Goal: Task Accomplishment & Management: Complete application form

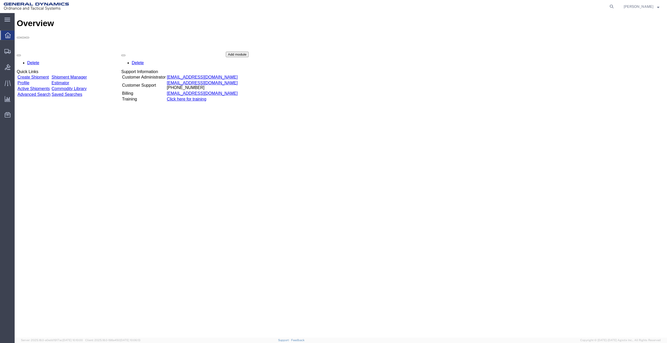
click at [49, 75] on link "Create Shipment" at bounding box center [33, 77] width 31 height 4
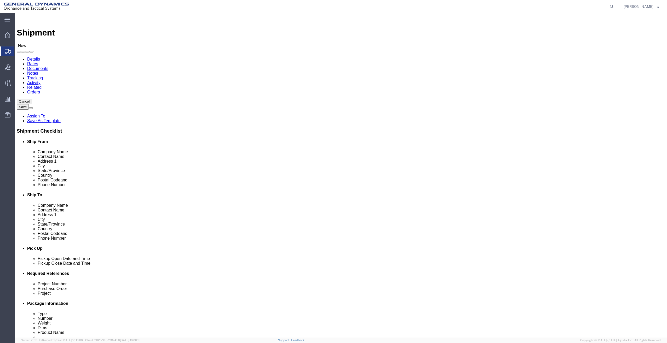
select select
select select "MYPROFILE"
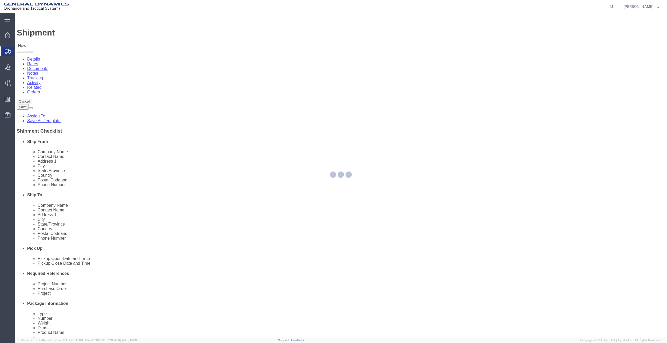
type input "General Dynamics - OTS"
type input "[PERSON_NAME]"
type input "[STREET_ADDRESS]"
type input "SACO"
type input "04072"
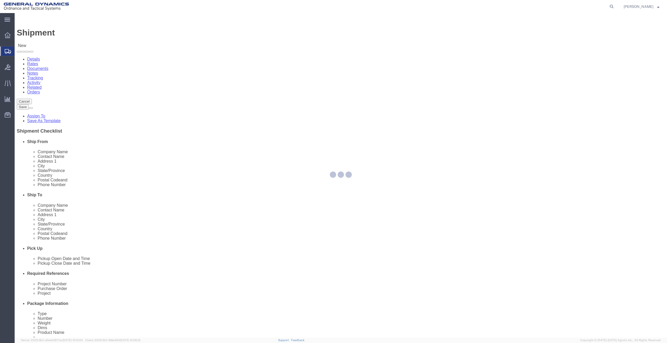
type input "[PHONE_NUMBER]"
type input "[PERSON_NAME][EMAIL_ADDRESS][PERSON_NAME][DOMAIN_NAME]"
checkbox input "true"
select select "ME"
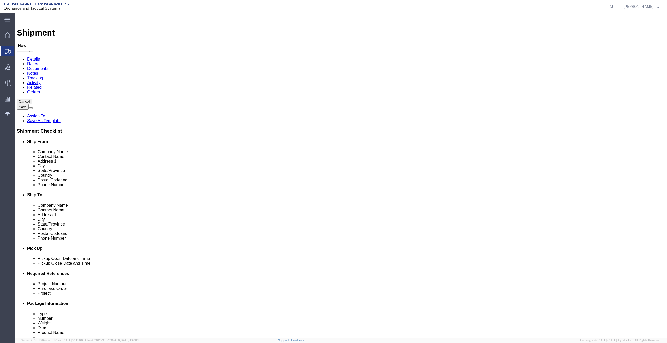
click input "text"
paste input "FLEET [GEOGRAPHIC_DATA]"
type input "FLEET [GEOGRAPHIC_DATA]"
click input "text"
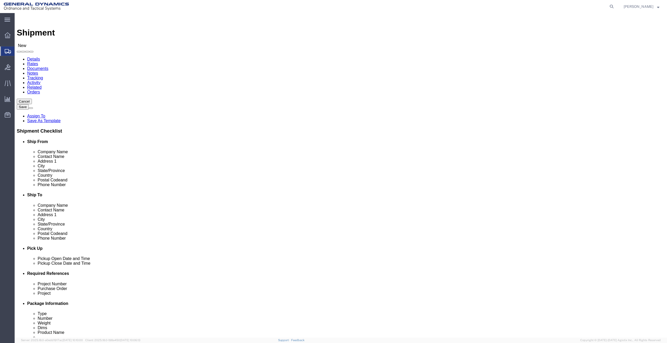
paste input "BLDG 140 CODE 4500"
type input "BLDG 140 CODE 4500"
select select
click input "text"
paste input "AO1 [PERSON_NAME]"
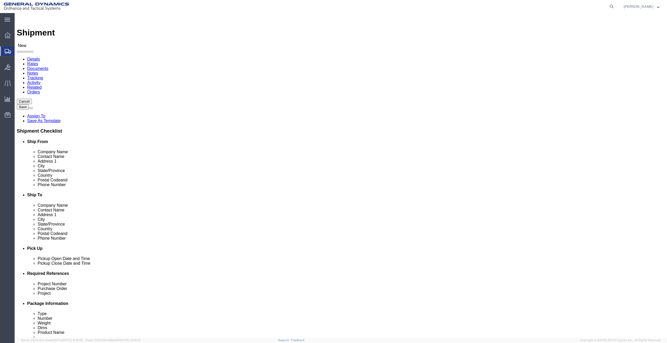
type input "AO1 [PERSON_NAME]"
click input "text"
paste input "ATTN: AAE POOL MGR BLDG [STREET_ADDRESS]"
type input "ATTN: AAE POOL MGR BLDG [STREET_ADDRESS]"
click input "text"
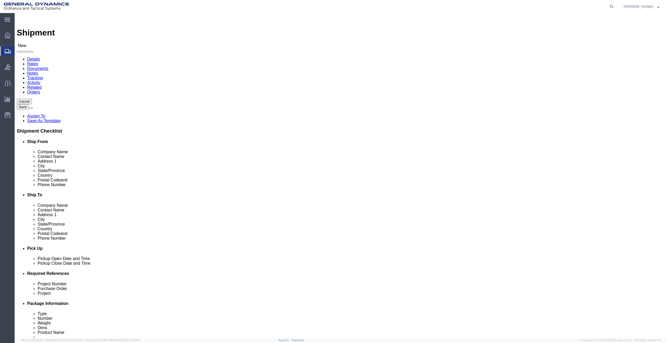
type input "LEMOORE"
select select
type input "C"
select select
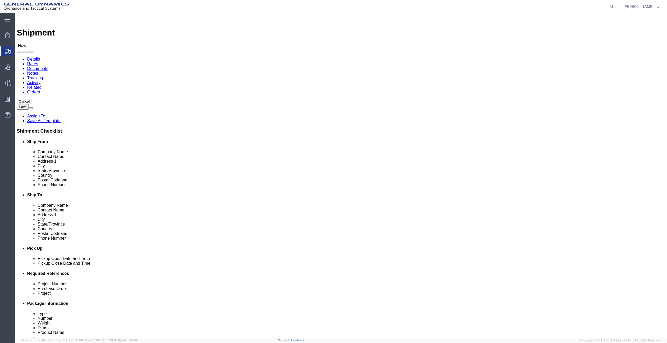
type input "93246-5008"
select select
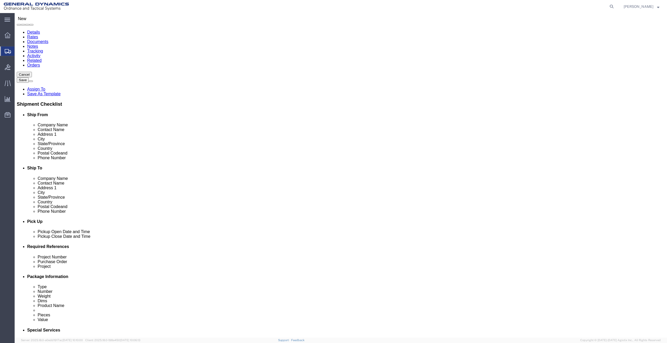
scroll to position [46, 0]
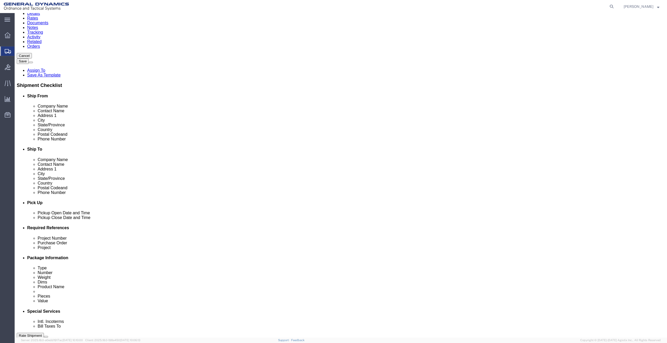
type input "5599981335"
click input "text"
type input "WARRANTY F18 SWL147,SWL172 21011405 4000 4001"
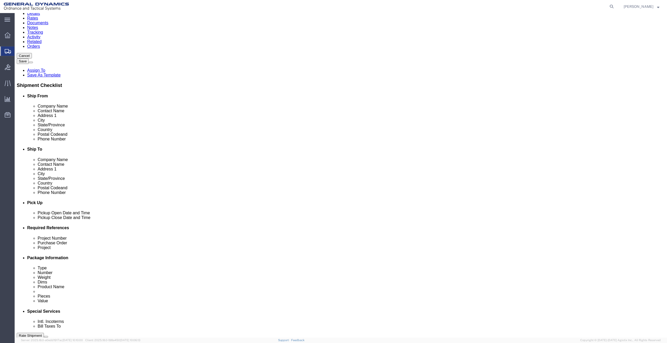
type input "."
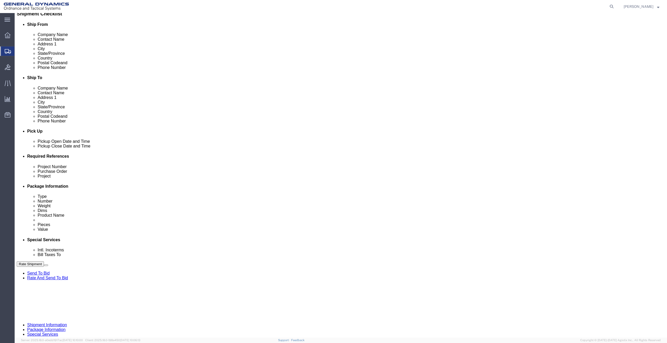
scroll to position [118, 0]
click button "Continue"
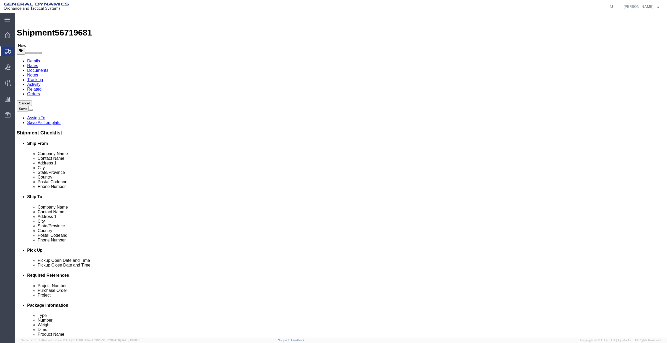
click select "Select Bale(s) Basket(s) Bolt(s) Bottle(s) Buckets Bulk Bundle(s) Can(s) Cardbo…"
select select "CRAT"
click select "Select Bale(s) Basket(s) Bolt(s) Bottle(s) Buckets Bulk Bundle(s) Can(s) Cardbo…"
drag, startPoint x: 109, startPoint y: 103, endPoint x: 66, endPoint y: 112, distance: 44.4
click div "Package Type Select Bale(s) Basket(s) Bolt(s) Bottle(s) Buckets Bulk Bundle(s) …"
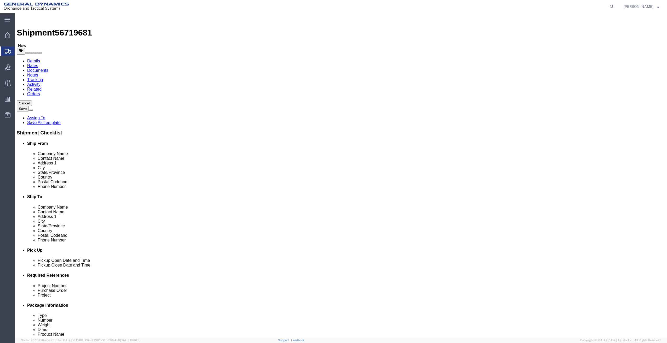
type input "2"
click input "text"
type input "79"
type input "35"
type input "45"
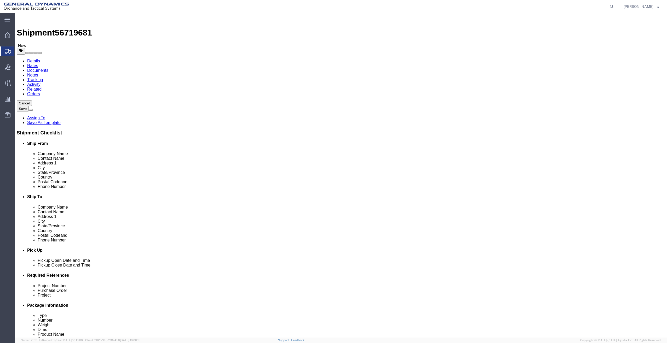
type input "1510"
click link "Add Content"
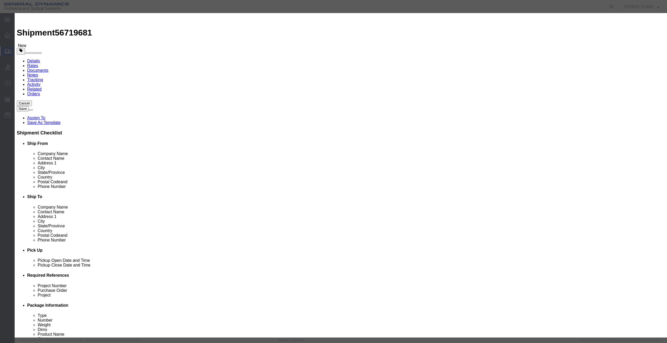
click input "text"
type input "W"
type input "S"
type input "W"
drag, startPoint x: 301, startPoint y: 40, endPoint x: 274, endPoint y: 41, distance: 26.9
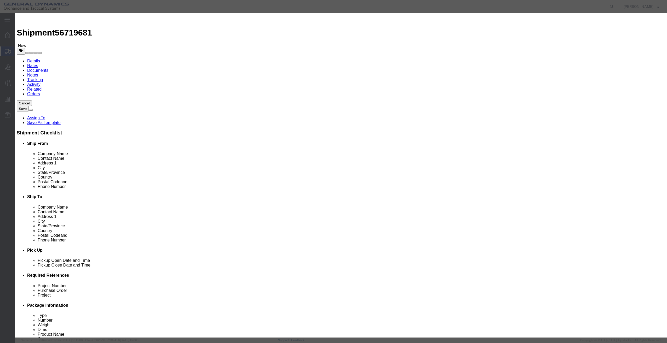
click input "AIRCRAFT SYSTEM SWK127"
type input "AIRCRAFT SYSTEM SWL147,SWL172"
type input "2"
select select "USD"
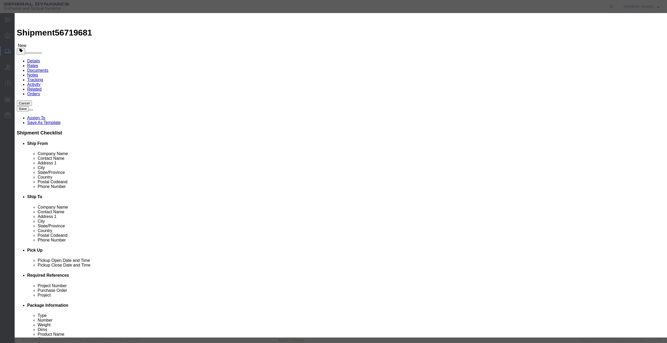
click div "Product Name AIRCRAFT SYSTEM SWL147,SWL172 AIR Pieces 2 Select Bag Barrels 100B…"
click select "Select 50 55 60 65 70 85 92.5 100 125 175 250 300 400"
select select "92.5"
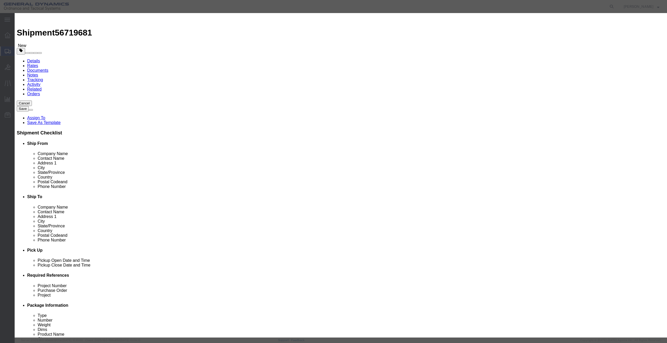
click select "Select 50 55 60 65 70 85 92.5 100 125 175 250 300 400"
click button "Save & Close"
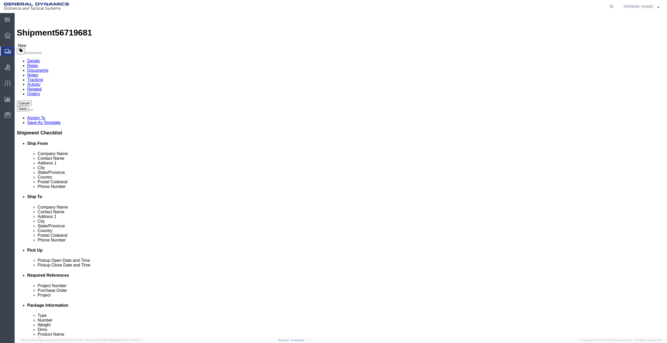
click button "Continue"
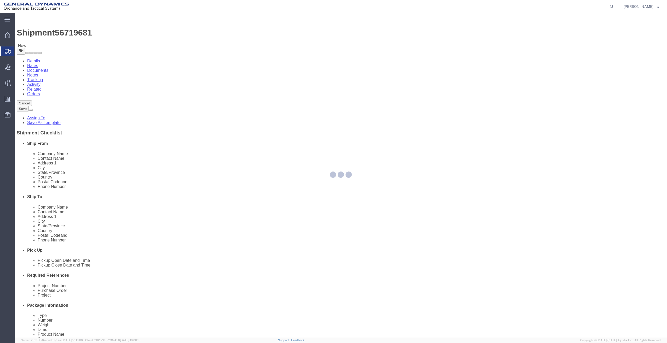
select select
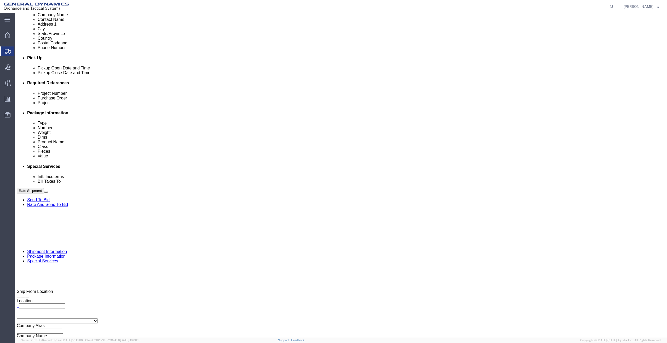
scroll to position [216, 0]
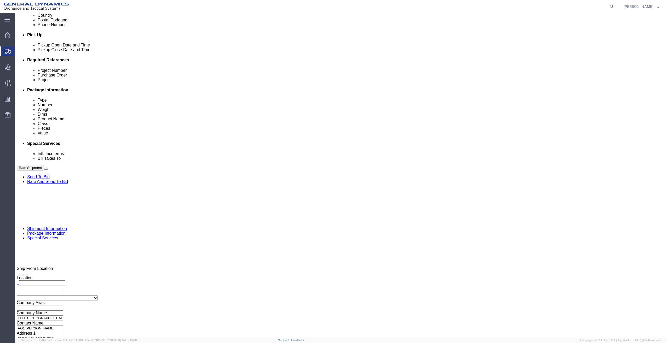
click button "Rate Shipment"
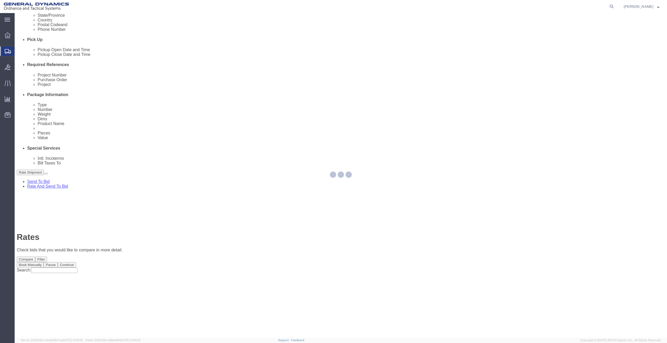
scroll to position [0, 0]
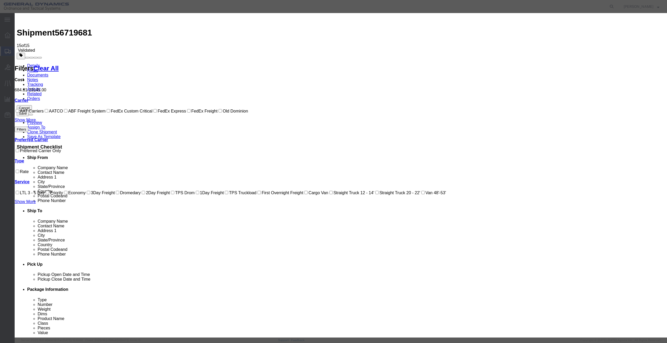
select select "79"
select select "39742"
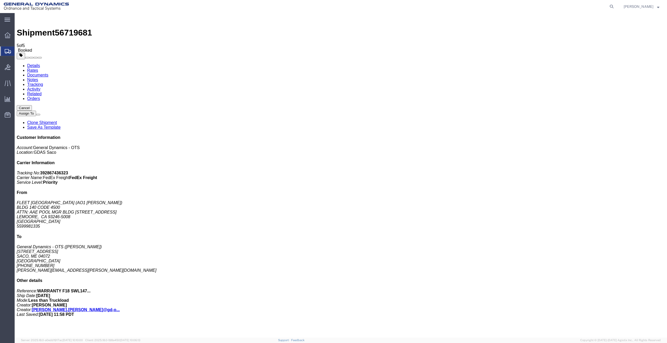
drag, startPoint x: 54, startPoint y: 81, endPoint x: 226, endPoint y: 104, distance: 173.2
drag, startPoint x: 74, startPoint y: 113, endPoint x: 301, endPoint y: 110, distance: 227.3
